Goal: Find contact information: Find contact information

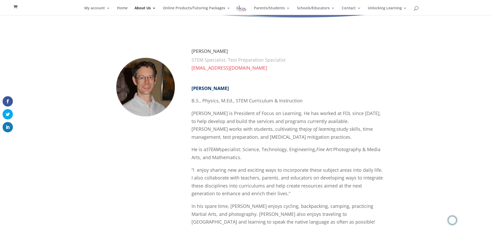
scroll to position [41, 0]
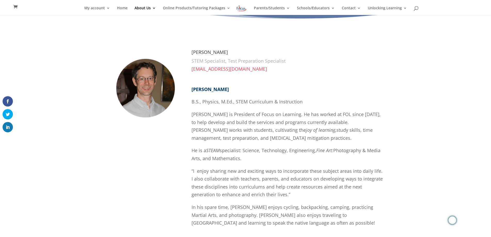
drag, startPoint x: 192, startPoint y: 88, endPoint x: 254, endPoint y: 89, distance: 62.1
click at [254, 89] on p "[PERSON_NAME]" at bounding box center [287, 91] width 193 height 13
copy strong "[PERSON_NAME]"
click at [224, 160] on span "He is a STEAM specialist: Science, Technology, Engineering, Fine Art: Photograp…" at bounding box center [285, 154] width 189 height 14
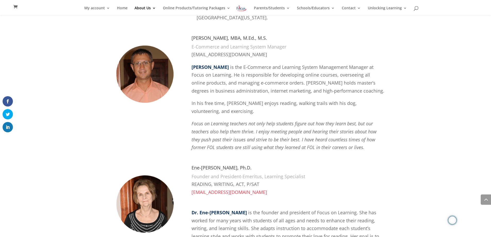
scroll to position [412, 0]
